Goal: Find contact information: Obtain details needed to contact an individual or organization

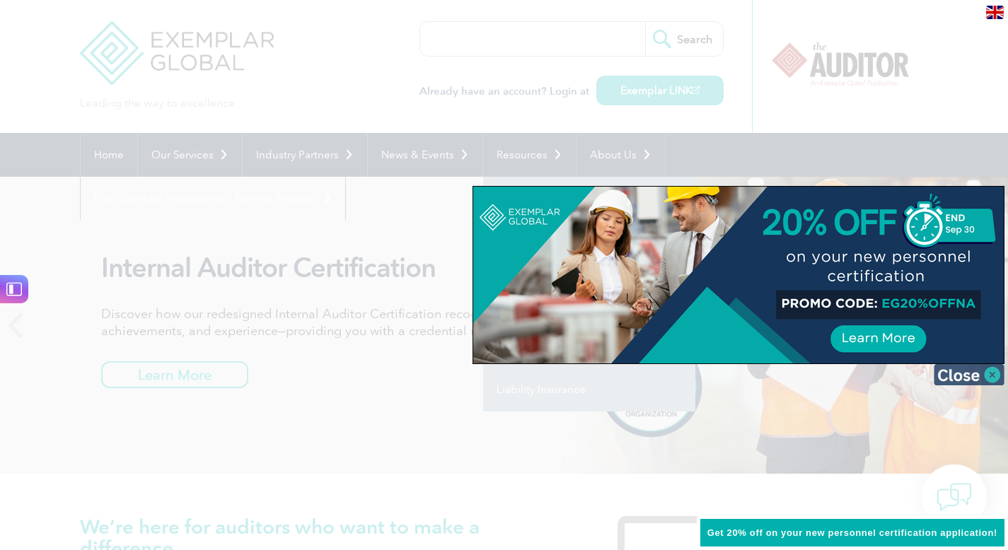
click at [996, 376] on img at bounding box center [969, 374] width 71 height 21
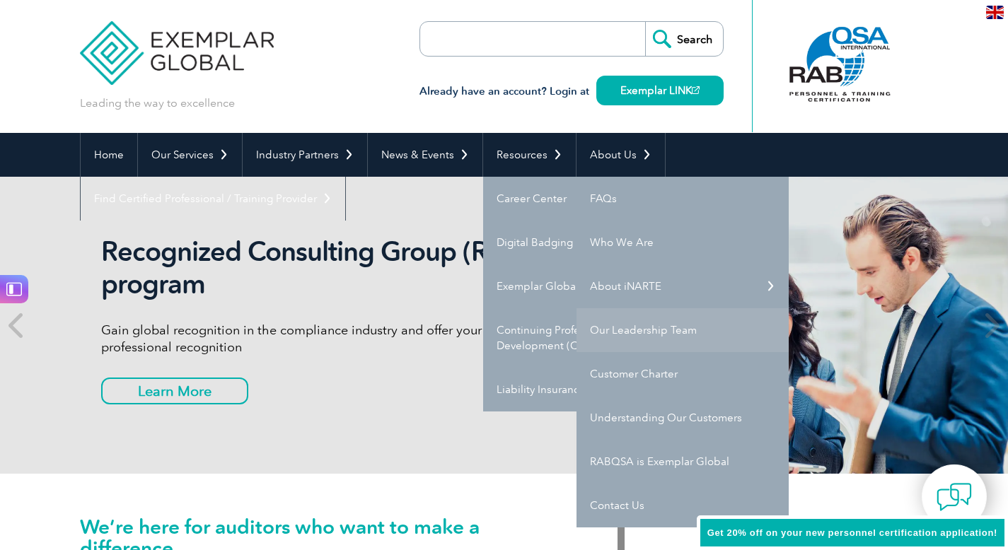
click at [678, 328] on link "Our Leadership Team" at bounding box center [683, 330] width 212 height 44
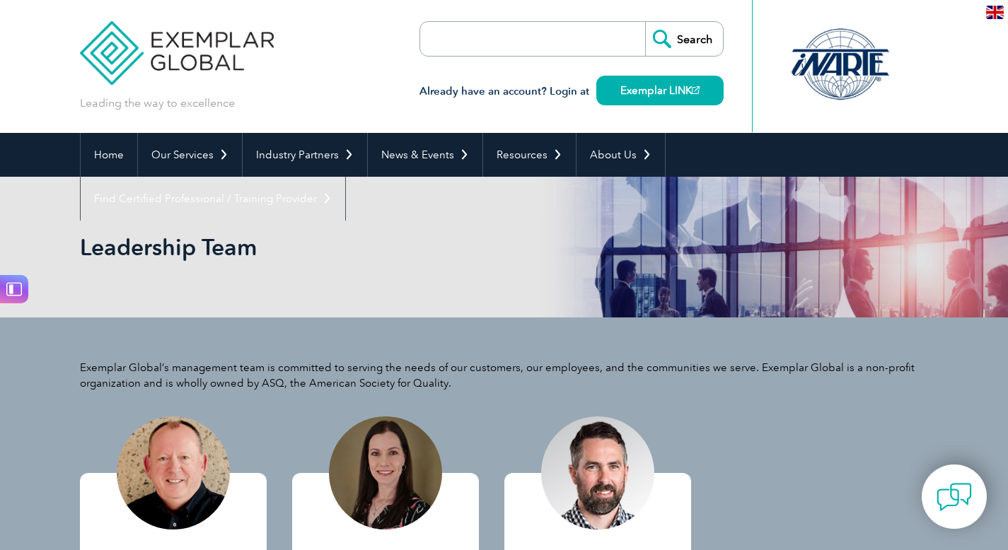
scroll to position [3, 0]
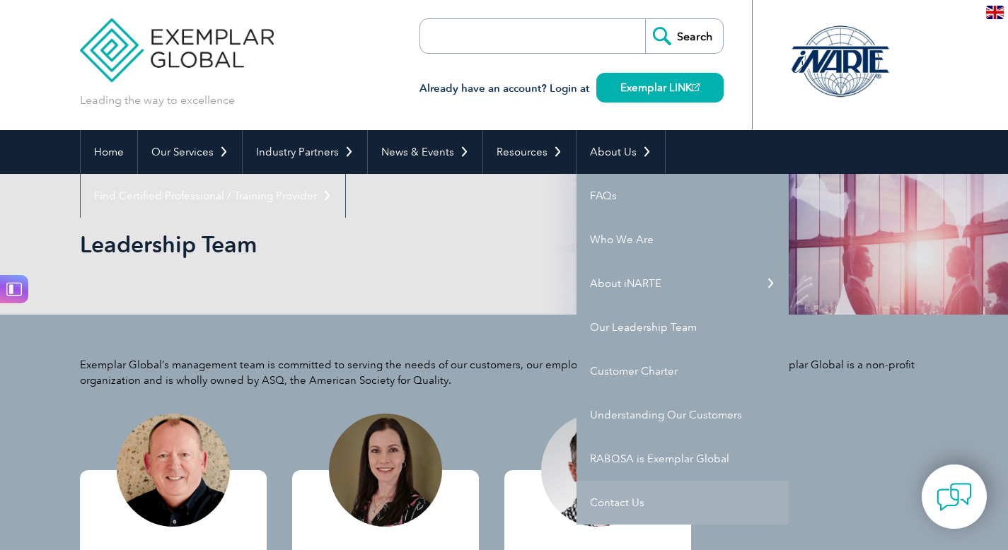
click at [627, 515] on link "Contact Us" at bounding box center [683, 503] width 212 height 44
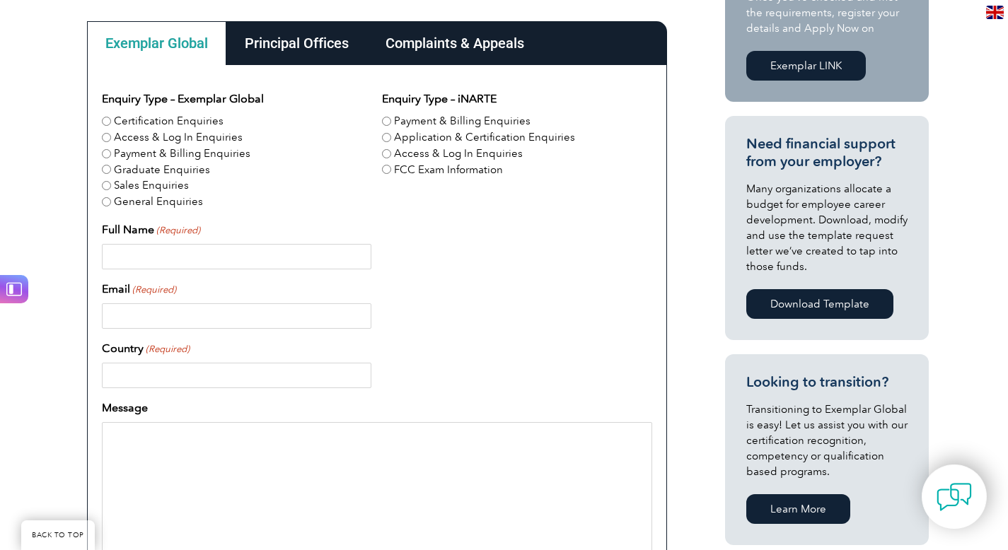
scroll to position [365, 0]
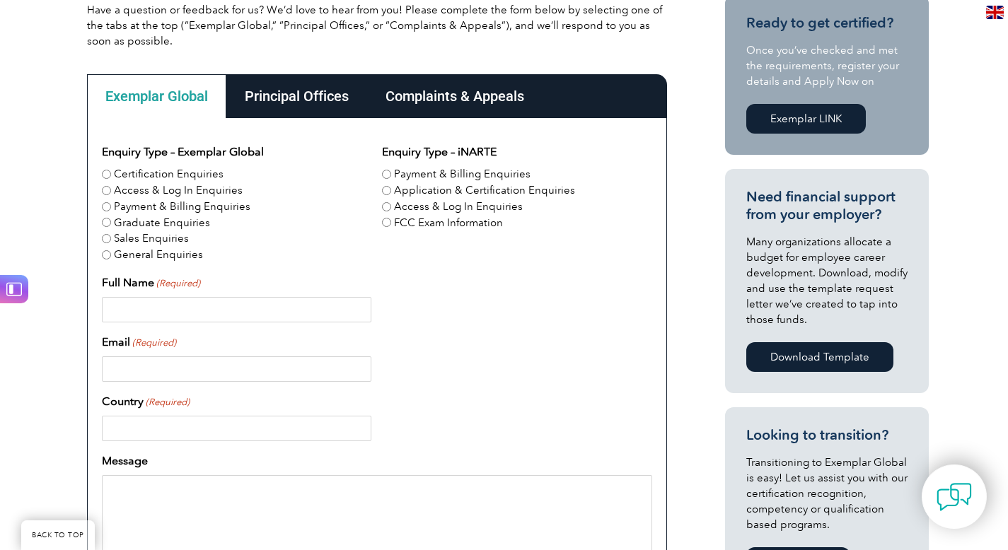
click at [318, 103] on div "Principal Offices" at bounding box center [296, 96] width 141 height 44
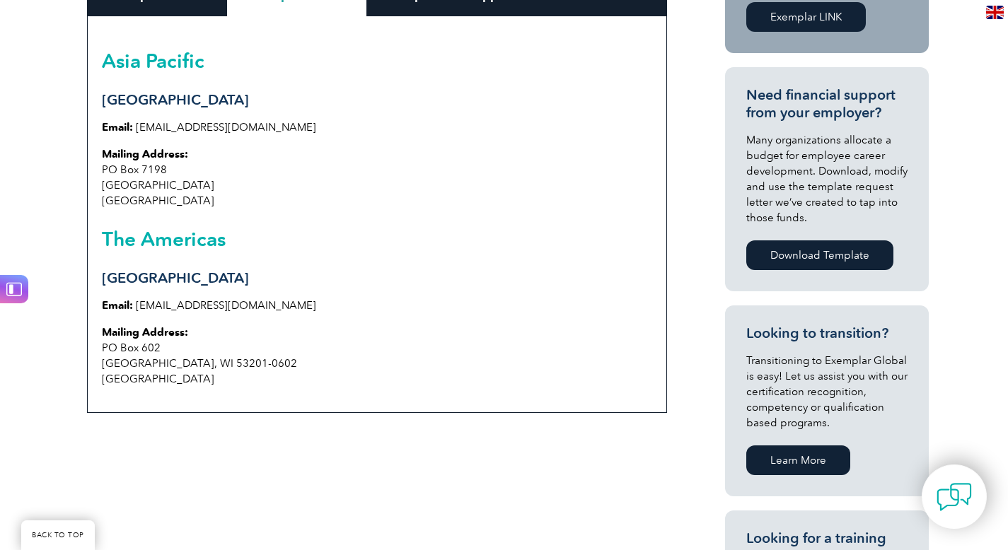
scroll to position [352, 0]
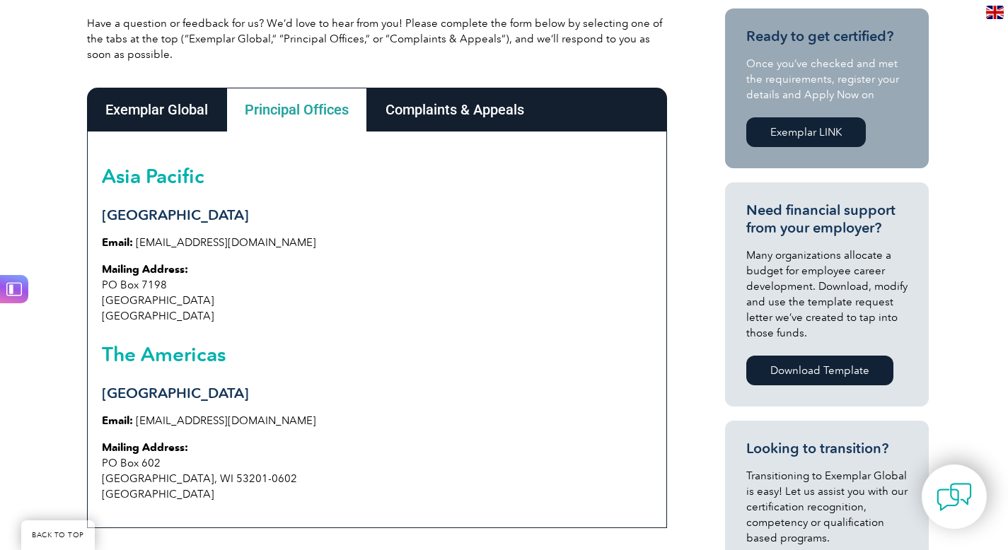
click at [463, 127] on div "Complaints & Appeals" at bounding box center [454, 110] width 175 height 44
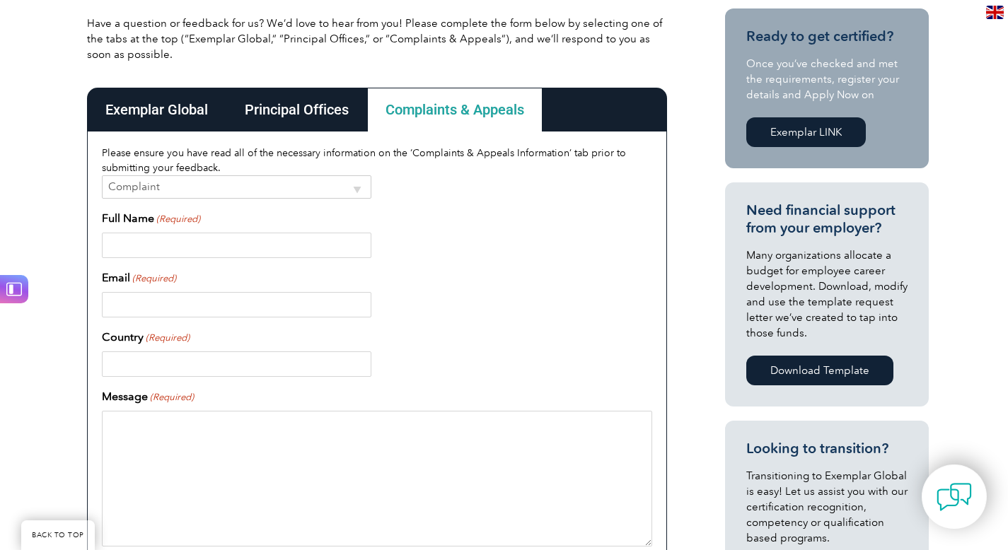
click at [322, 105] on div "Principal Offices" at bounding box center [296, 110] width 141 height 44
